Goal: Obtain resource: Download file/media

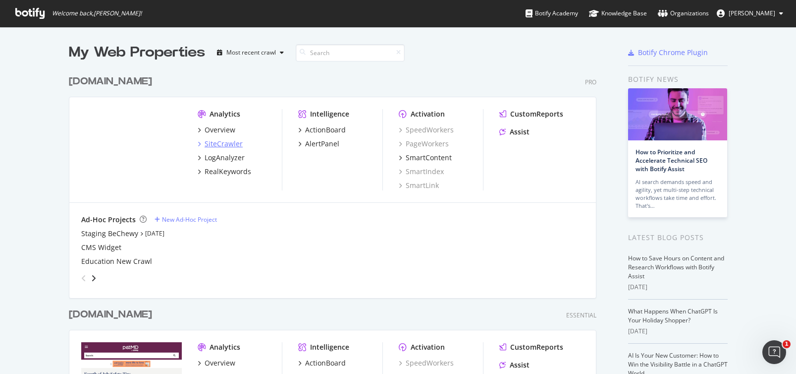
click at [223, 144] on div "SiteCrawler" at bounding box center [224, 144] width 38 height 10
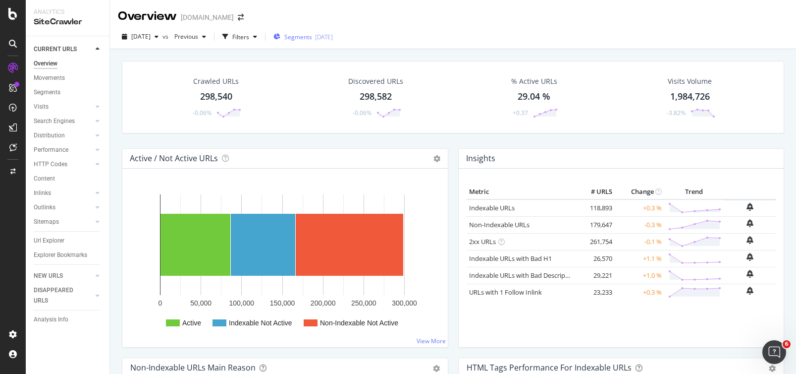
click at [312, 40] on span "Segments" at bounding box center [298, 37] width 28 height 8
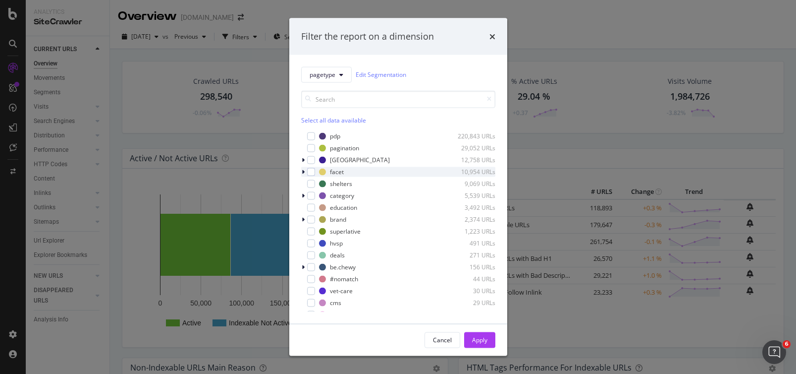
click at [303, 170] on icon "modal" at bounding box center [303, 171] width 3 height 6
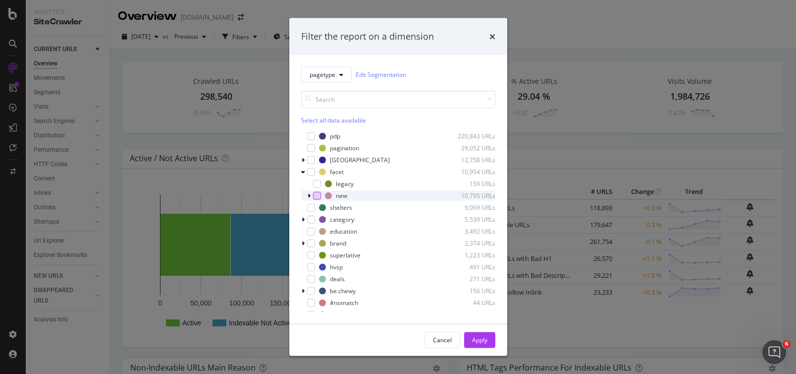
click at [319, 195] on div "modal" at bounding box center [317, 195] width 8 height 8
click at [491, 333] on button "Apply" at bounding box center [479, 339] width 31 height 16
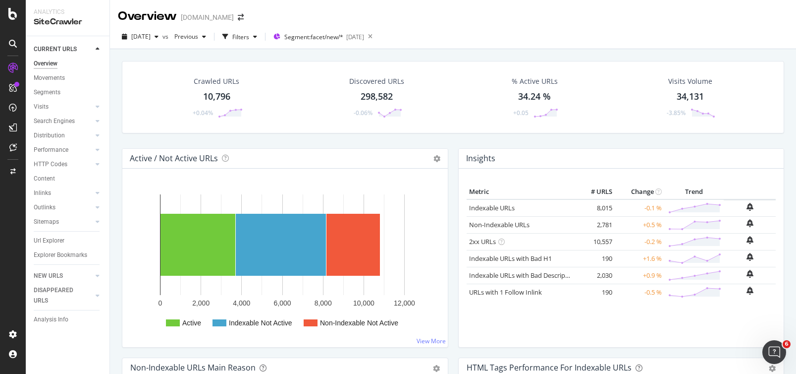
click at [209, 80] on div "Crawled URLs" at bounding box center [217, 81] width 46 height 10
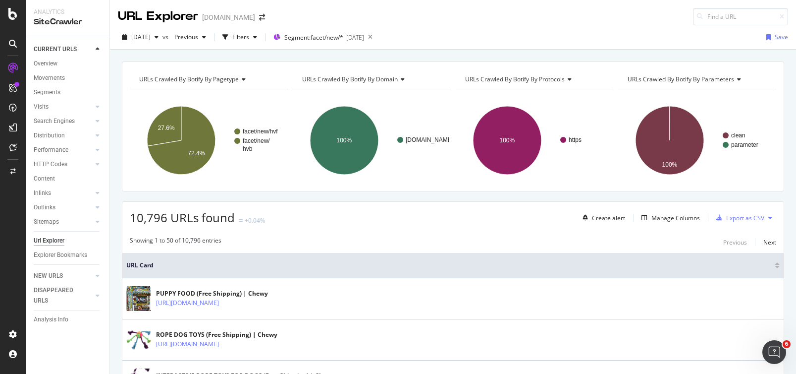
click at [659, 223] on div "Manage Columns" at bounding box center [669, 218] width 62 height 12
click at [658, 217] on div "Manage Columns" at bounding box center [676, 218] width 49 height 8
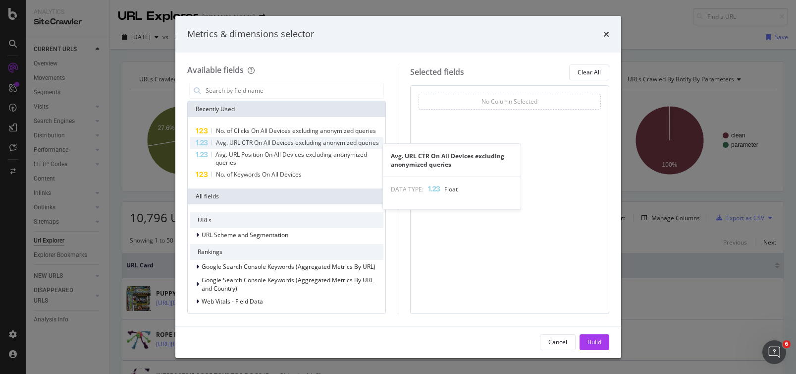
scroll to position [2, 0]
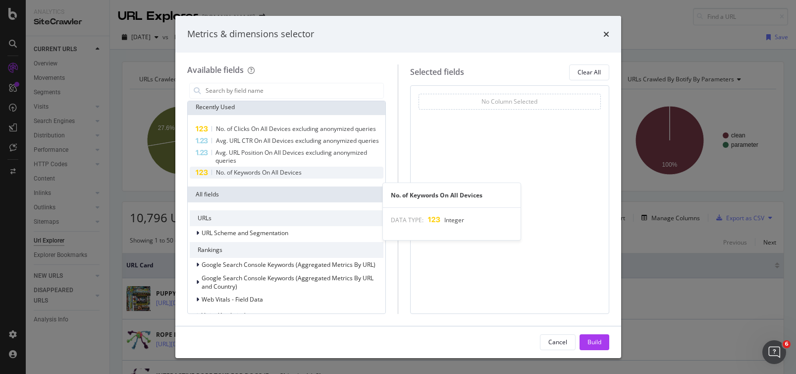
click at [334, 178] on div "No. of Keywords On All Devices" at bounding box center [287, 172] width 194 height 12
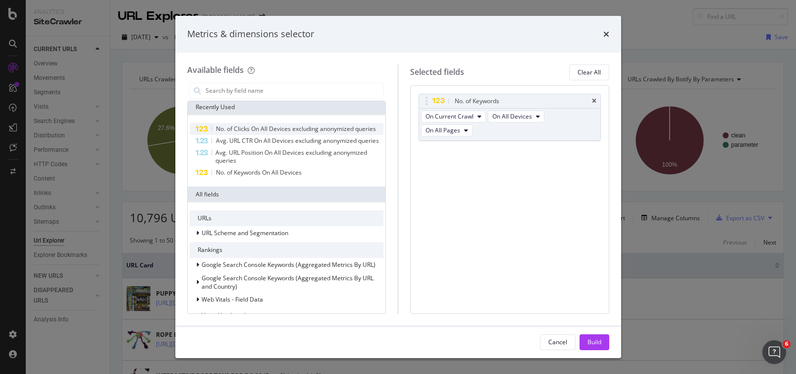
click at [304, 133] on div "No. of Clicks On All Devices excluding anonymized queries" at bounding box center [296, 129] width 160 height 8
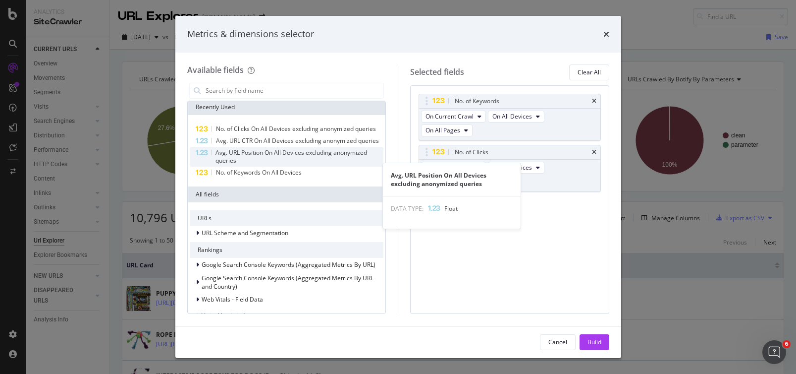
click at [253, 164] on div "Avg. URL Position On All Devices excluding anonymized queries" at bounding box center [300, 157] width 168 height 16
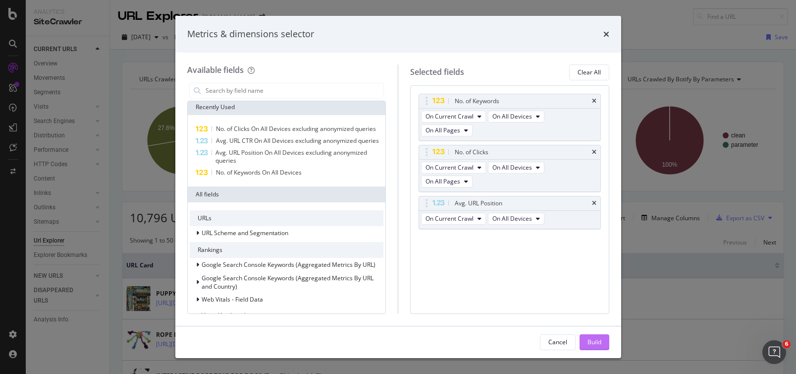
click at [596, 344] on div "Build" at bounding box center [595, 341] width 14 height 8
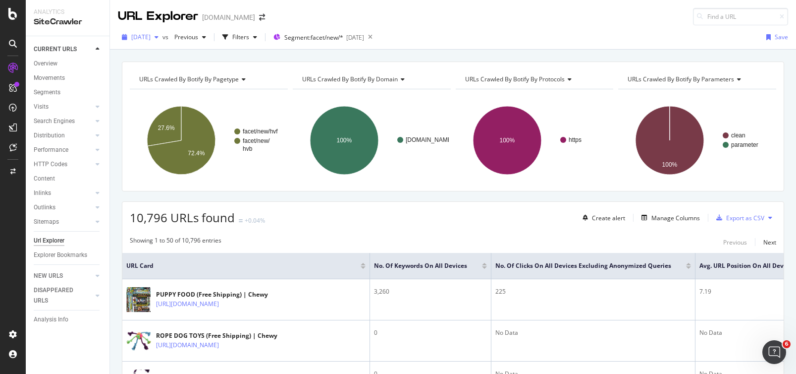
click at [142, 36] on span "[DATE]" at bounding box center [140, 37] width 19 height 8
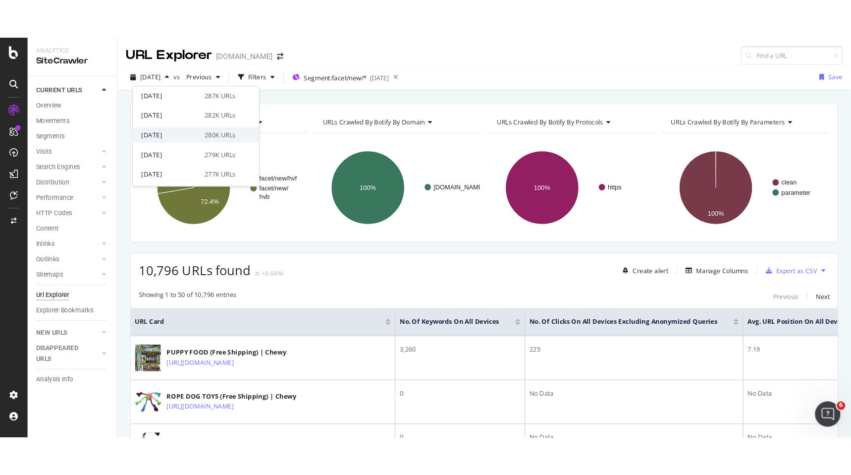
scroll to position [145, 0]
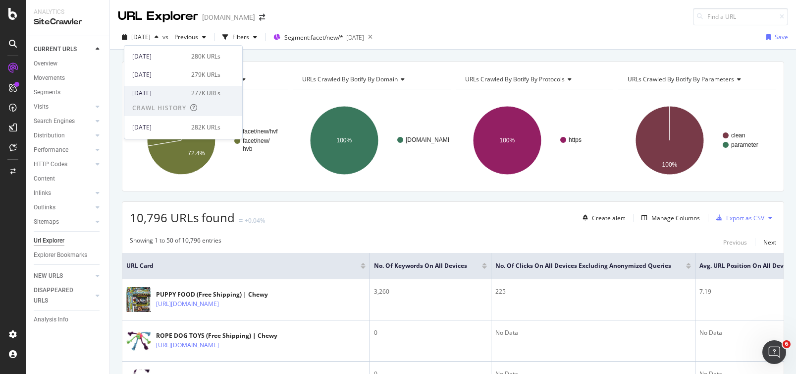
click at [196, 90] on div "277K URLs" at bounding box center [205, 93] width 29 height 9
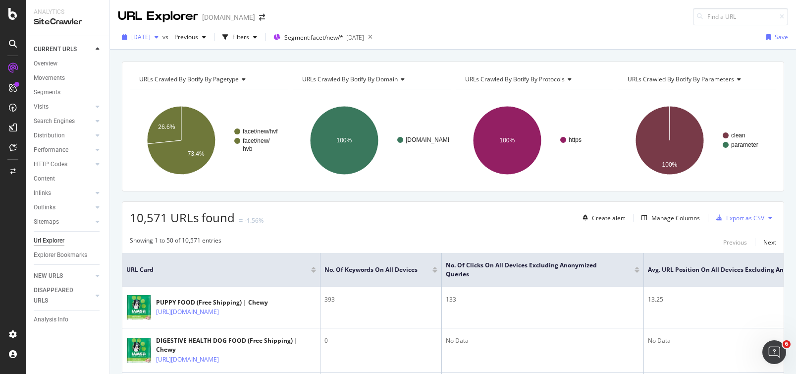
click at [151, 37] on span "[DATE]" at bounding box center [140, 37] width 19 height 8
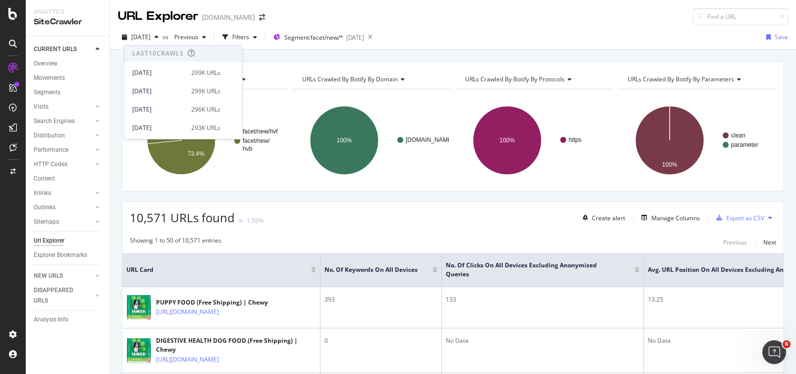
click at [503, 15] on div "URL Explorer [DOMAIN_NAME]" at bounding box center [453, 12] width 686 height 25
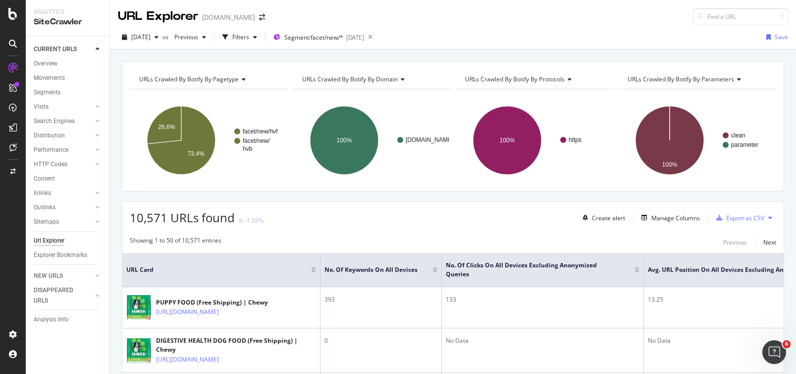
click at [737, 208] on div "10,571 URLs found -1.56% Create alert Manage Columns Export as CSV" at bounding box center [452, 214] width 661 height 24
click at [738, 216] on div "Export as CSV" at bounding box center [745, 218] width 38 height 8
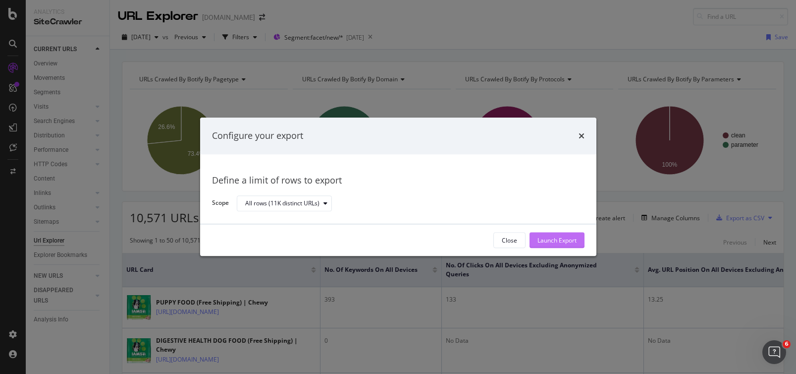
click at [564, 243] on div "Launch Export" at bounding box center [557, 240] width 39 height 8
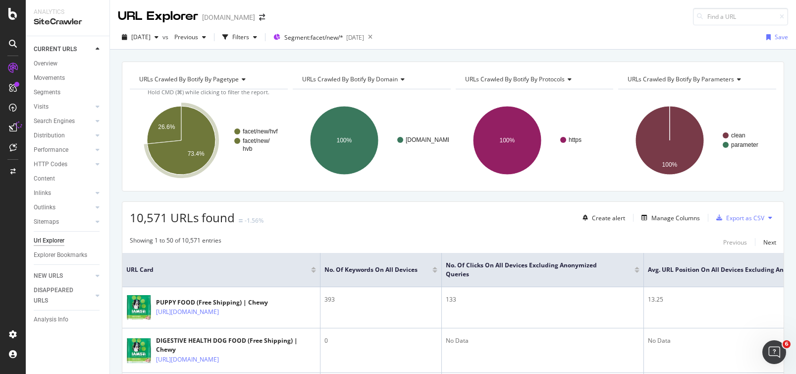
click at [18, 130] on div at bounding box center [13, 127] width 16 height 16
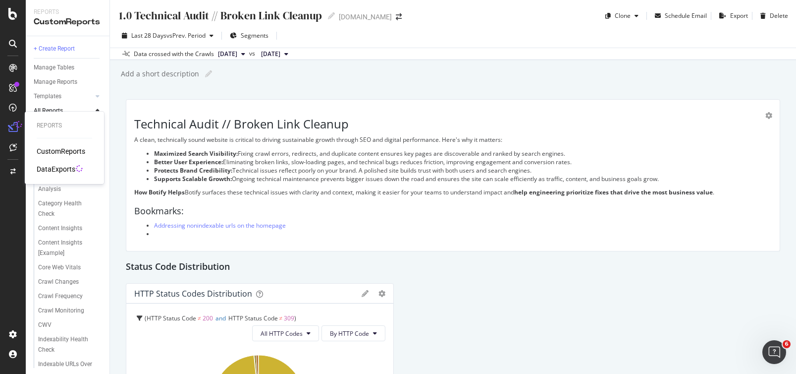
click at [59, 170] on div "DataExports" at bounding box center [56, 169] width 39 height 10
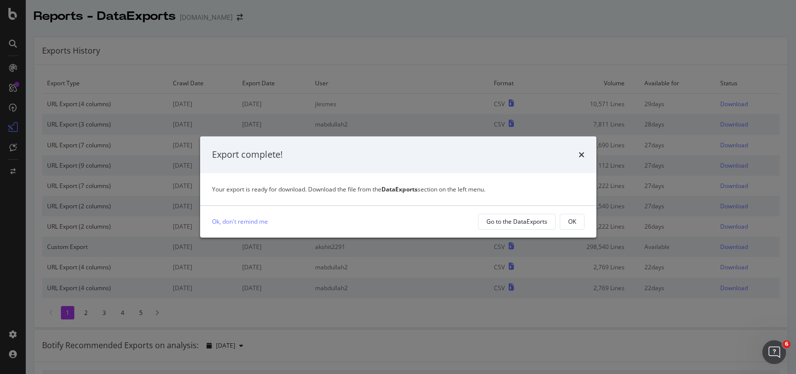
click at [587, 166] on div "Export complete!" at bounding box center [398, 154] width 396 height 37
click at [582, 165] on div "Export complete!" at bounding box center [398, 154] width 396 height 37
click at [584, 163] on div "Export complete!" at bounding box center [398, 154] width 396 height 37
click at [581, 147] on div "Export complete!" at bounding box center [398, 154] width 396 height 37
click at [578, 227] on button "OK" at bounding box center [572, 222] width 25 height 16
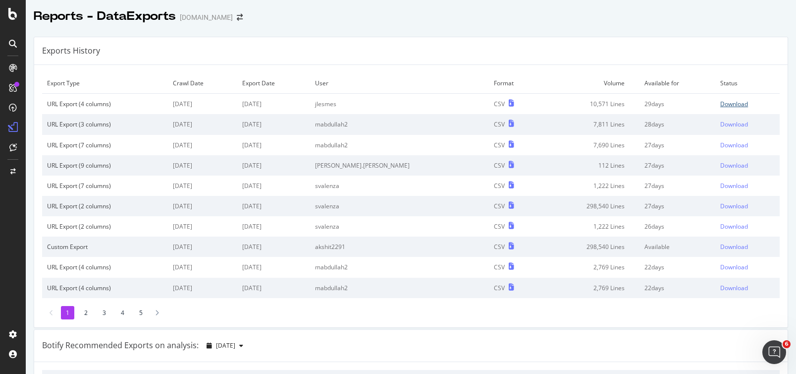
click at [720, 104] on div "Download" at bounding box center [734, 104] width 28 height 8
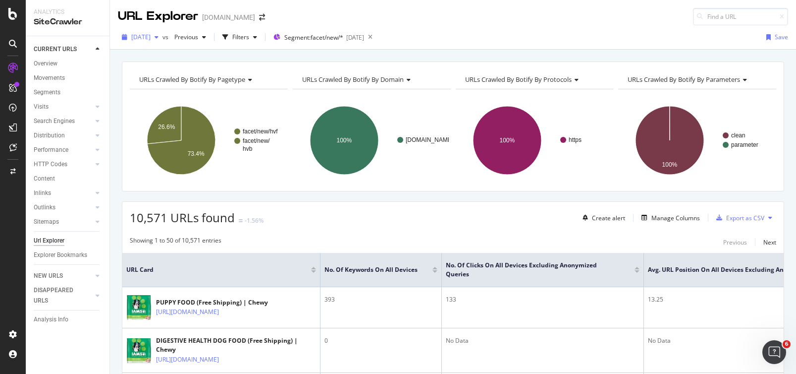
click at [148, 40] on span "[DATE]" at bounding box center [140, 37] width 19 height 8
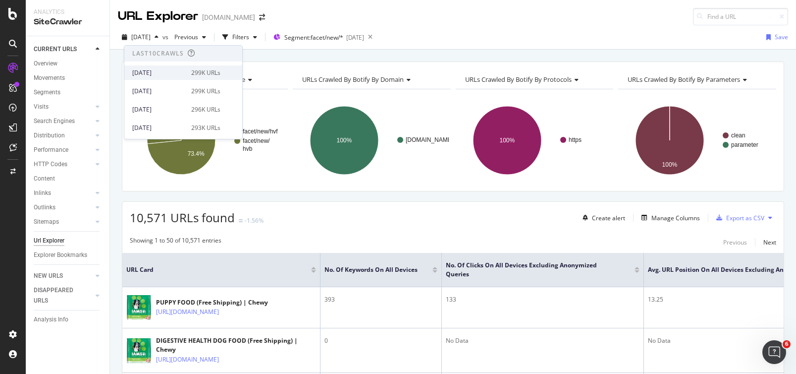
click at [177, 68] on div "[DATE]" at bounding box center [158, 72] width 53 height 9
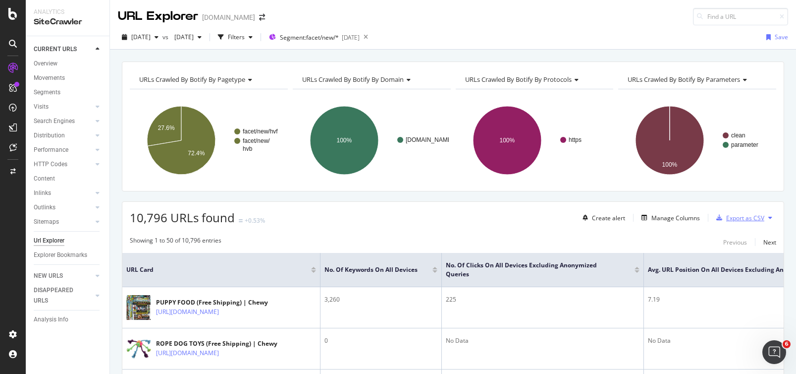
click at [741, 217] on div "Export as CSV" at bounding box center [745, 218] width 38 height 8
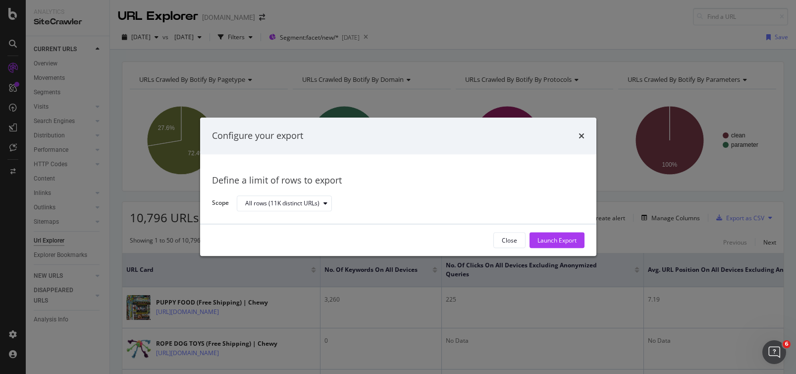
click at [550, 243] on div "Launch Export" at bounding box center [557, 240] width 39 height 8
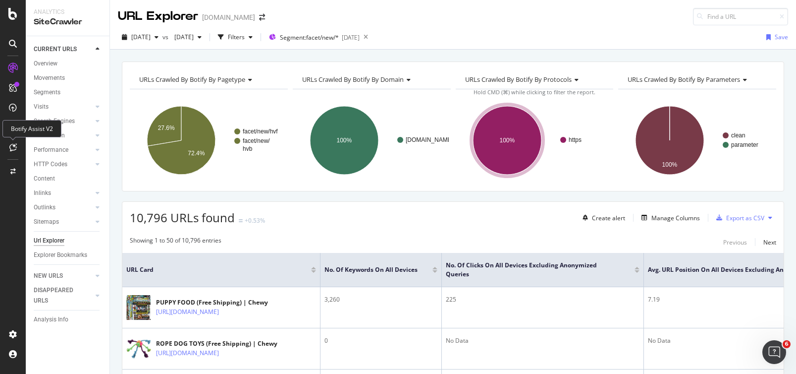
click at [14, 130] on div "Botify Assist V2" at bounding box center [31, 128] width 59 height 17
click at [65, 168] on div "DataExports" at bounding box center [56, 169] width 39 height 10
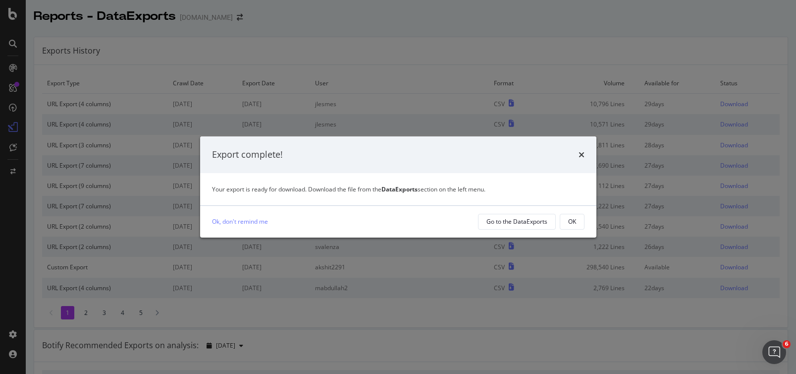
click at [578, 224] on button "OK" at bounding box center [572, 222] width 25 height 16
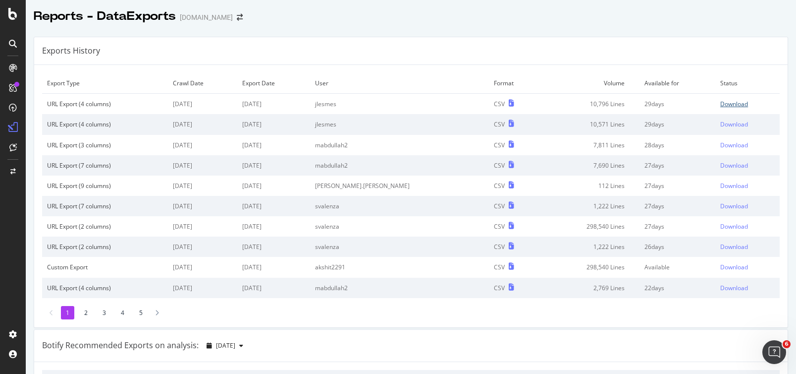
click at [720, 103] on div "Download" at bounding box center [734, 104] width 28 height 8
